Goal: Transaction & Acquisition: Purchase product/service

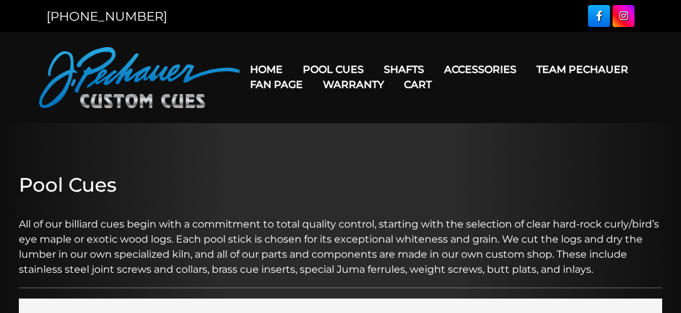
click at [397, 69] on link "Cart" at bounding box center [418, 84] width 48 height 32
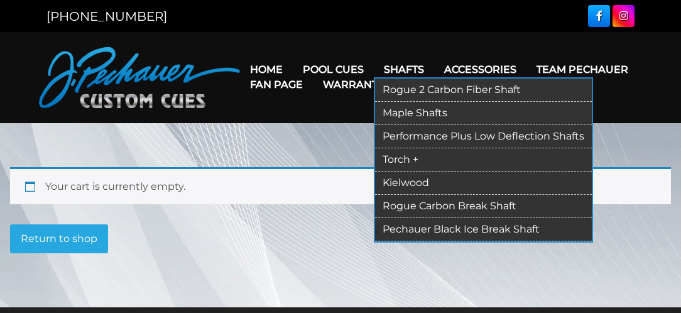
click at [442, 110] on link "Maple Shafts" at bounding box center [483, 113] width 217 height 23
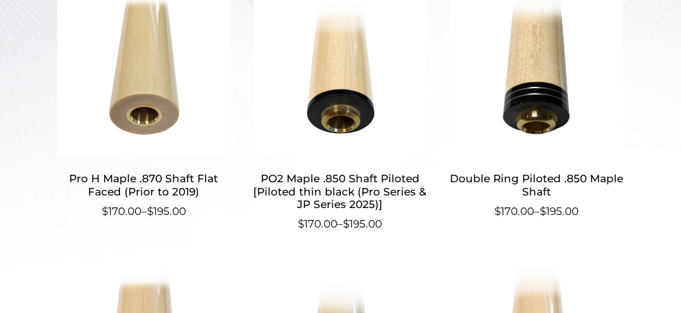
scroll to position [452, 0]
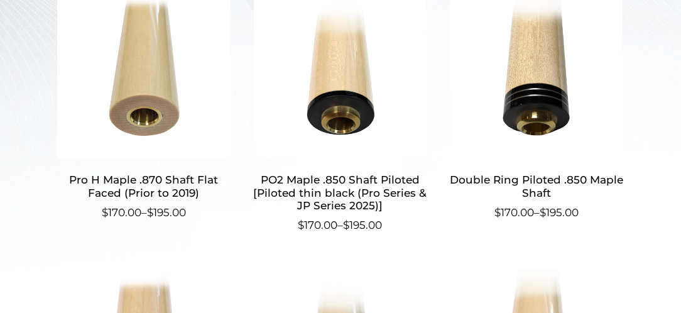
click at [126, 78] on img at bounding box center [144, 74] width 175 height 170
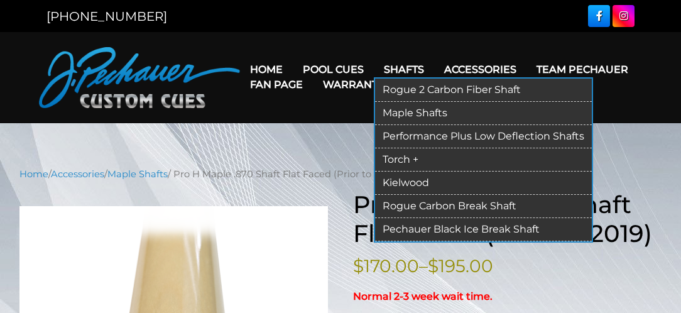
click at [422, 137] on link "Performance Plus Low Deflection Shafts" at bounding box center [483, 136] width 217 height 23
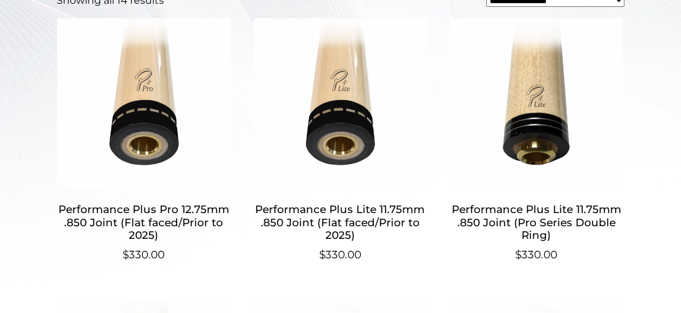
scroll to position [452, 0]
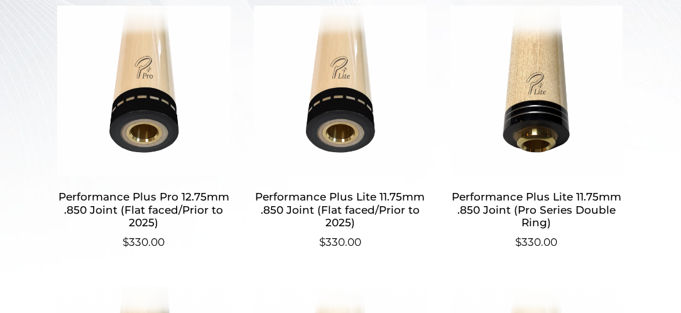
click at [387, 208] on h2 "Performance Plus Lite 11.75mm .850 Joint (Flat faced/Prior to 2025)" at bounding box center [340, 209] width 175 height 49
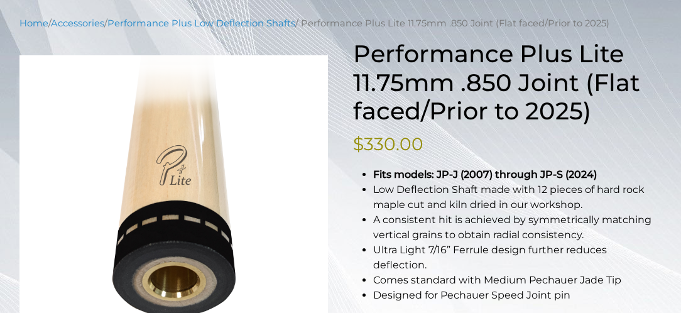
scroll to position [201, 0]
